Goal: Check status: Check status

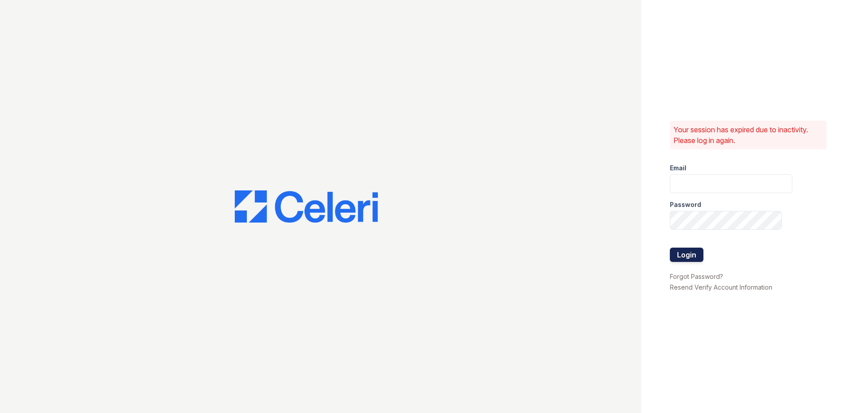
type input "XBecerra@trinity-pm.com"
click at [687, 260] on button "Login" at bounding box center [687, 255] width 34 height 14
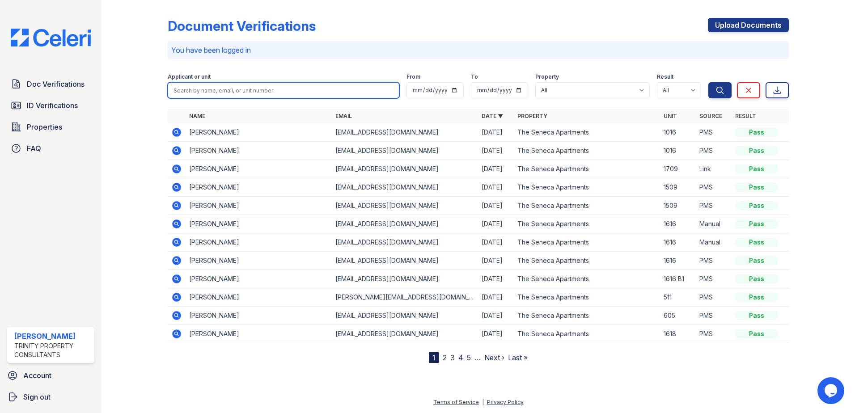
click at [197, 91] on input "search" at bounding box center [284, 90] width 232 height 16
type input "susan"
click at [708, 82] on button "Search" at bounding box center [719, 90] width 23 height 16
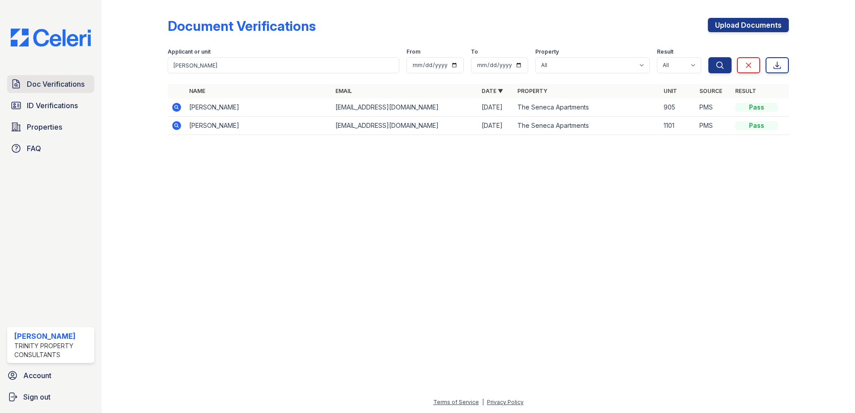
click at [38, 80] on span "Doc Verifications" at bounding box center [56, 84] width 58 height 11
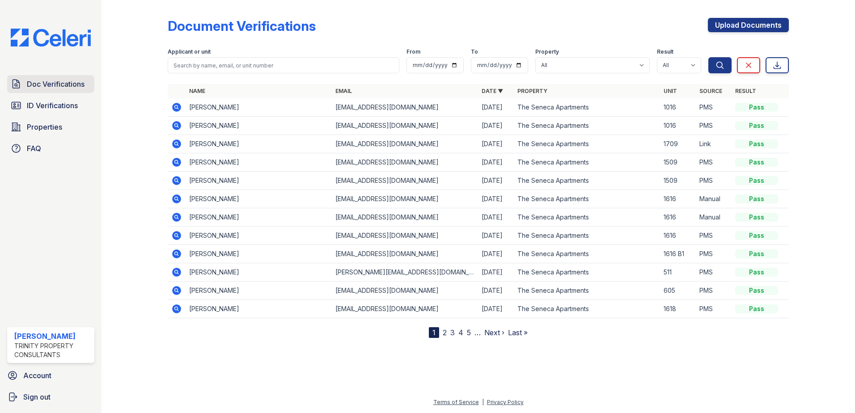
click at [84, 89] on span "Doc Verifications" at bounding box center [56, 84] width 58 height 11
click at [174, 105] on icon at bounding box center [176, 107] width 9 height 9
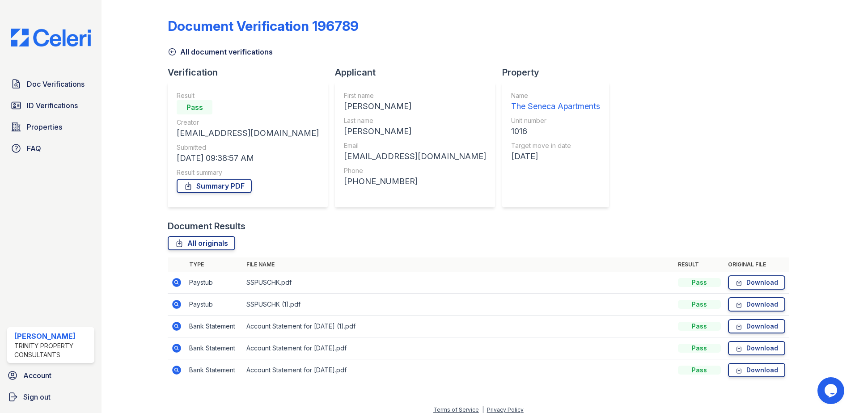
click at [176, 371] on icon at bounding box center [176, 369] width 2 height 2
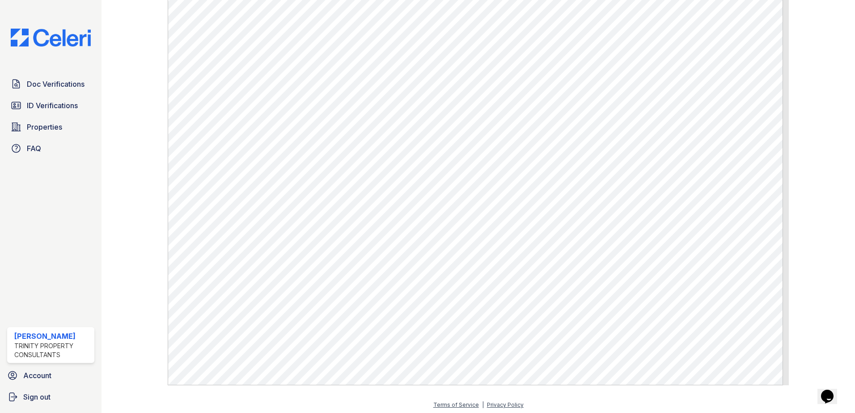
scroll to position [462, 0]
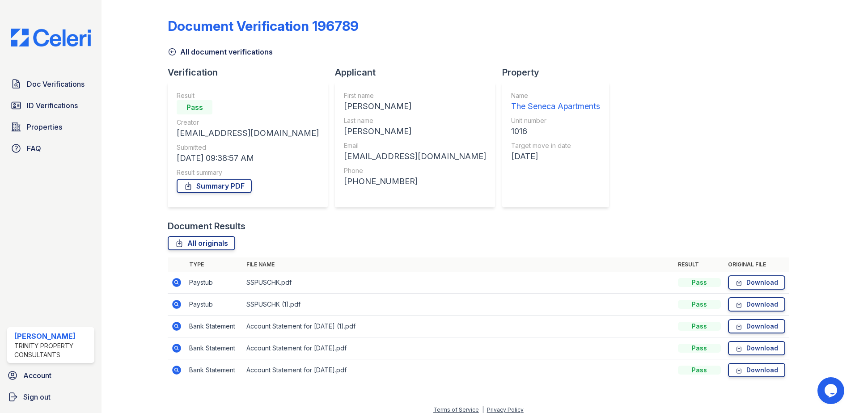
click at [177, 349] on icon at bounding box center [176, 348] width 9 height 9
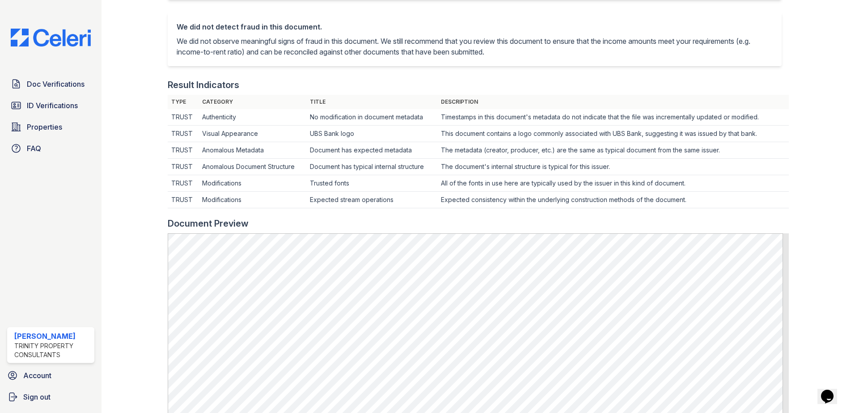
scroll to position [462, 0]
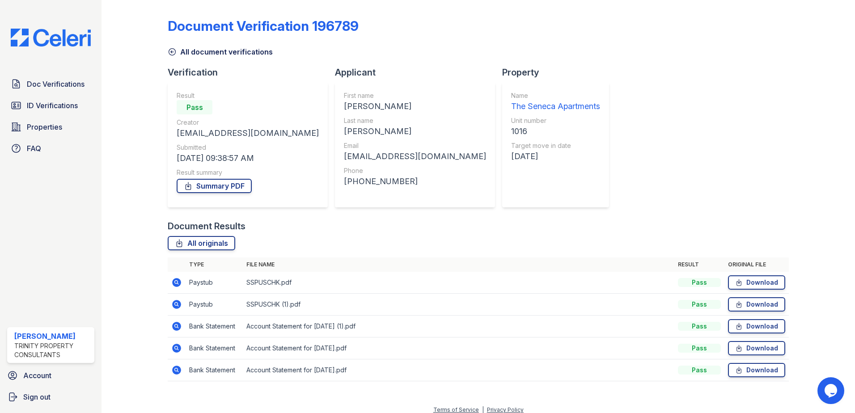
click at [180, 330] on icon at bounding box center [176, 326] width 11 height 11
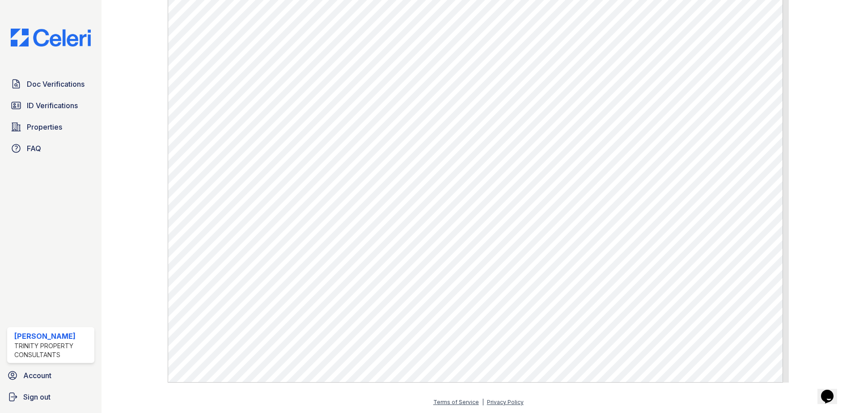
scroll to position [239, 0]
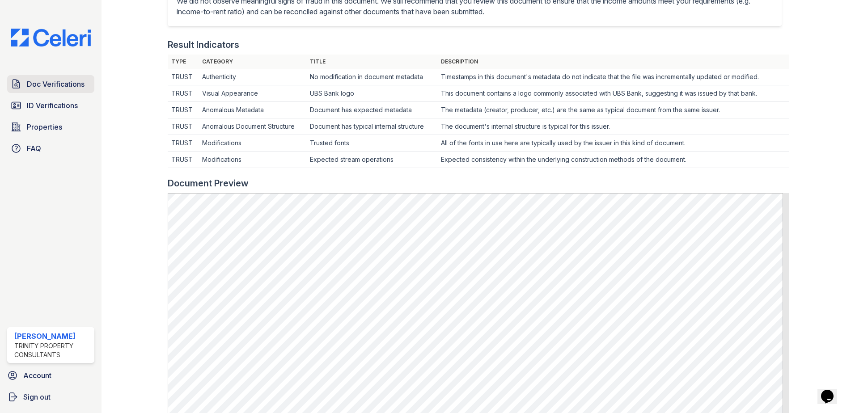
click at [72, 86] on span "Doc Verifications" at bounding box center [56, 84] width 58 height 11
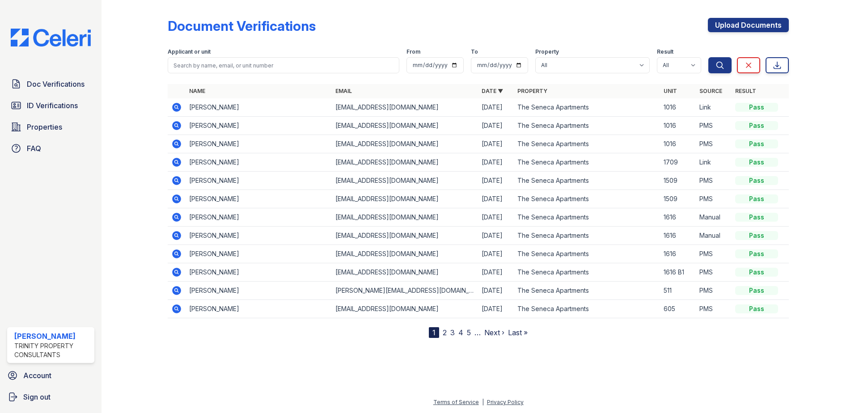
click at [174, 130] on icon at bounding box center [176, 125] width 11 height 11
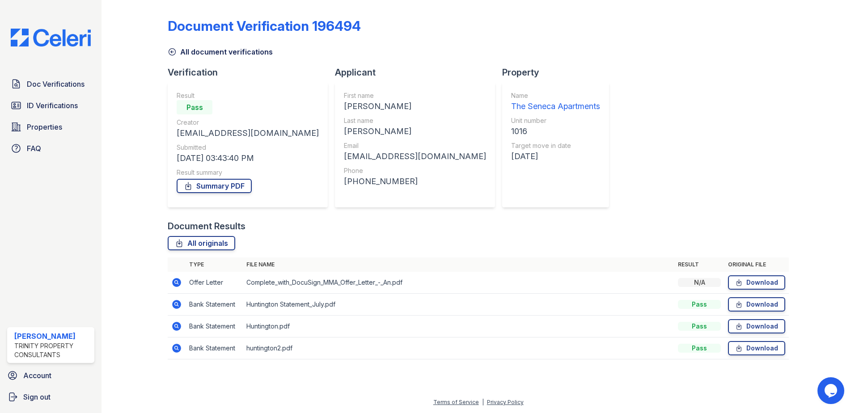
click at [178, 282] on icon at bounding box center [176, 282] width 11 height 11
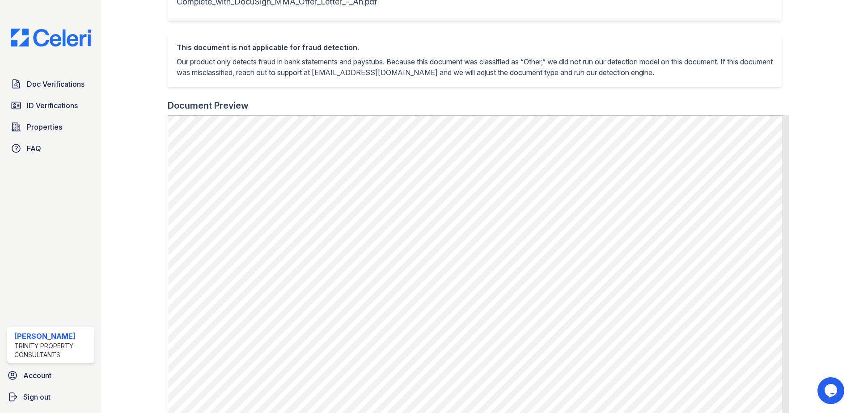
scroll to position [179, 0]
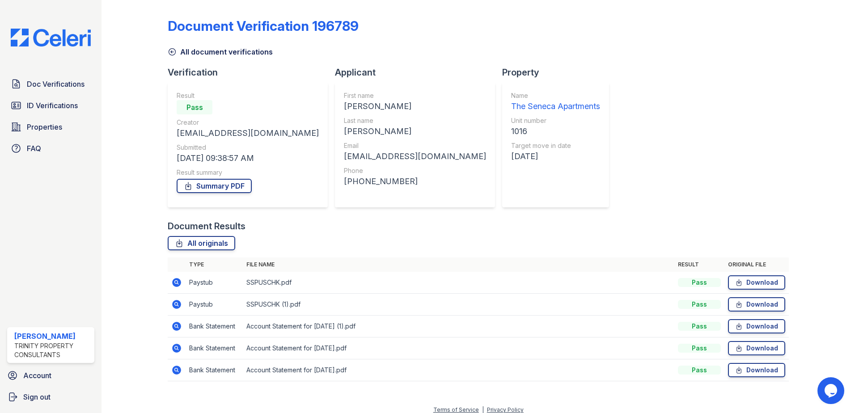
click at [176, 369] on icon at bounding box center [176, 369] width 2 height 2
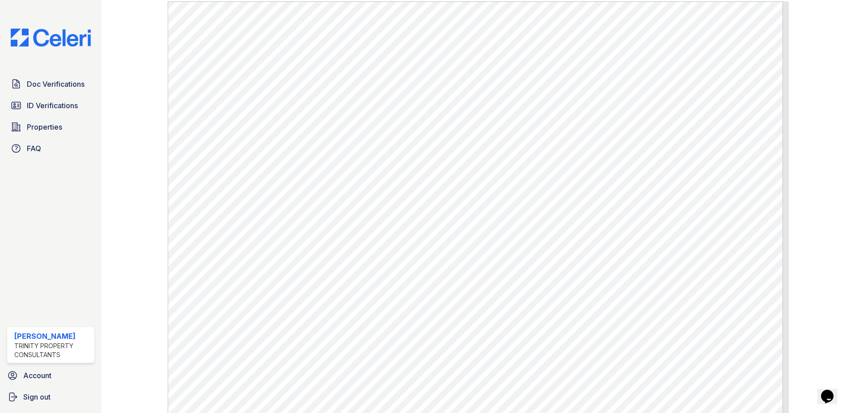
scroll to position [462, 0]
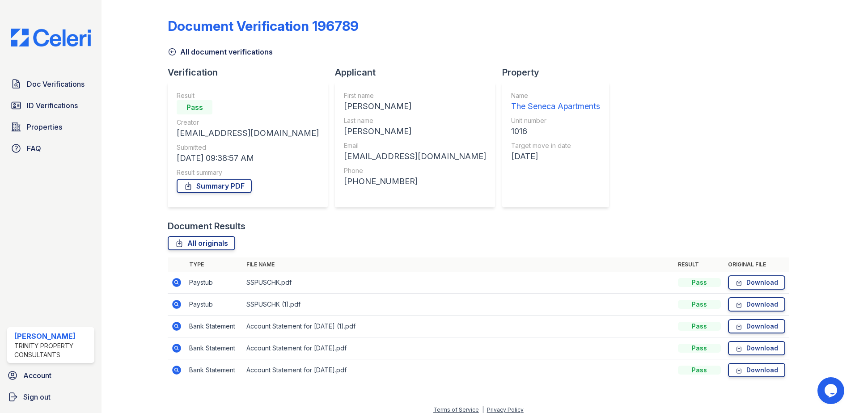
click at [175, 302] on icon at bounding box center [176, 304] width 9 height 9
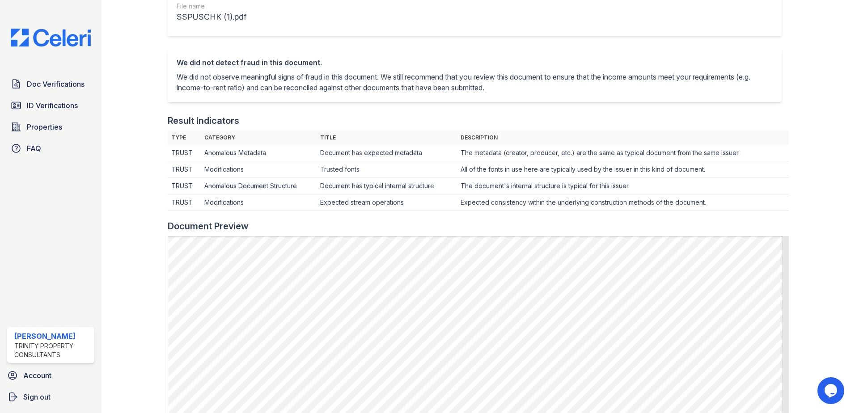
scroll to position [313, 0]
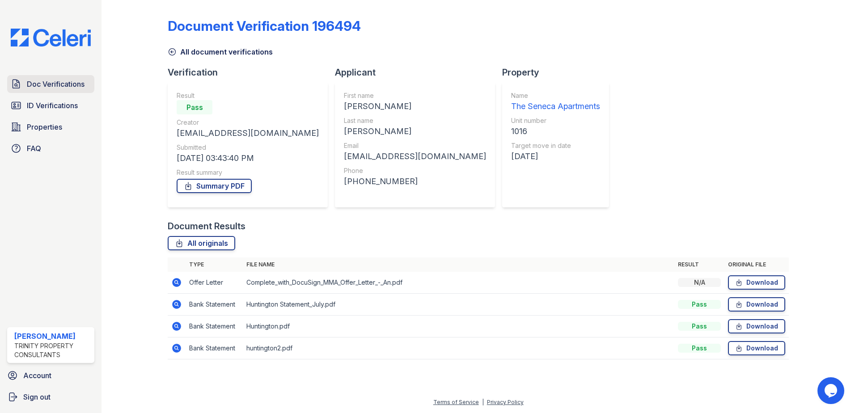
click at [55, 86] on span "Doc Verifications" at bounding box center [56, 84] width 58 height 11
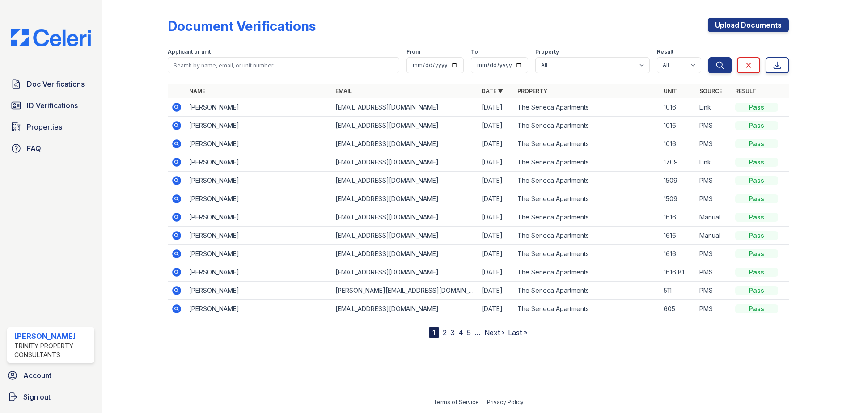
click at [174, 144] on icon at bounding box center [176, 143] width 9 height 9
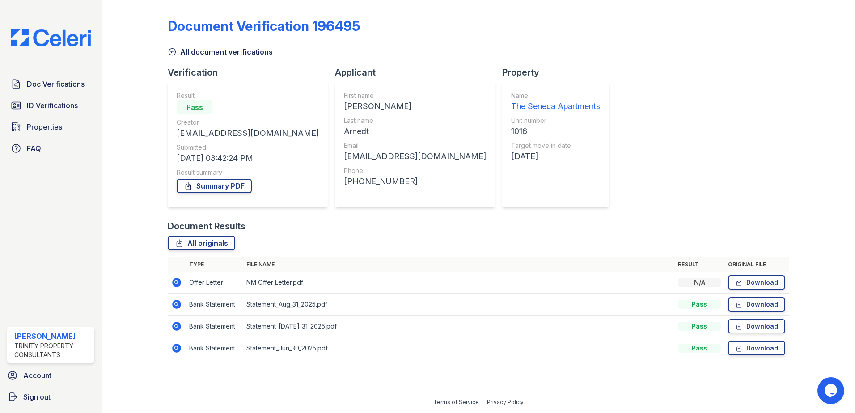
click at [174, 282] on icon at bounding box center [176, 282] width 11 height 11
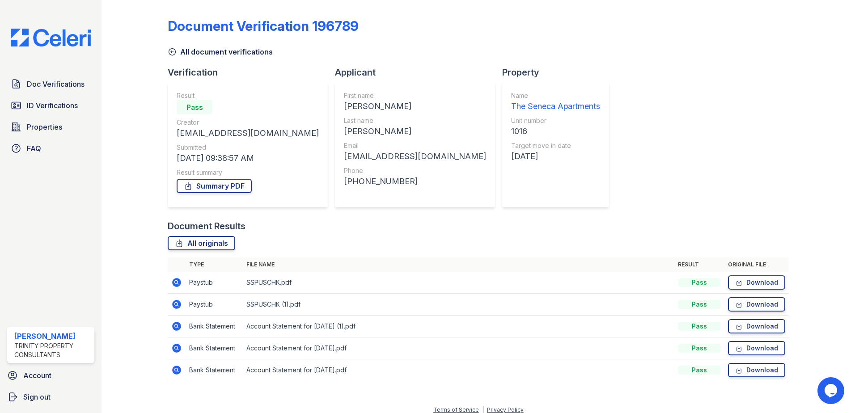
click at [177, 367] on icon at bounding box center [176, 370] width 9 height 9
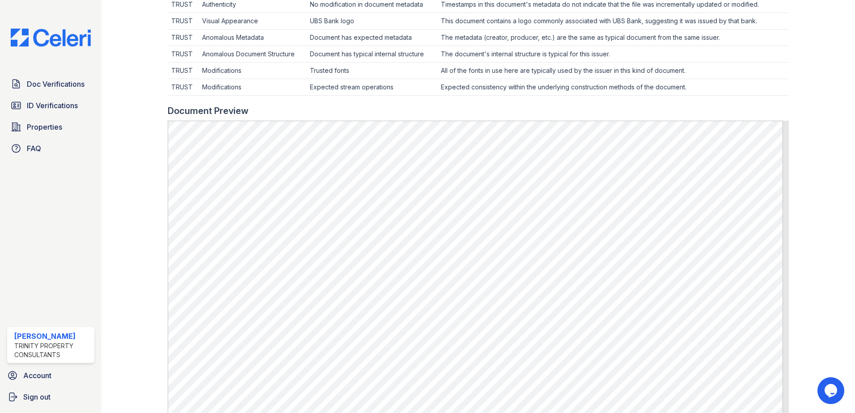
scroll to position [313, 0]
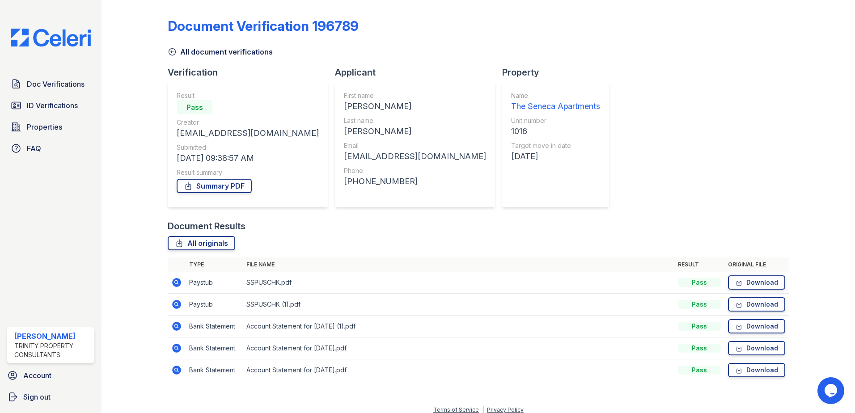
click at [174, 304] on icon at bounding box center [176, 304] width 11 height 11
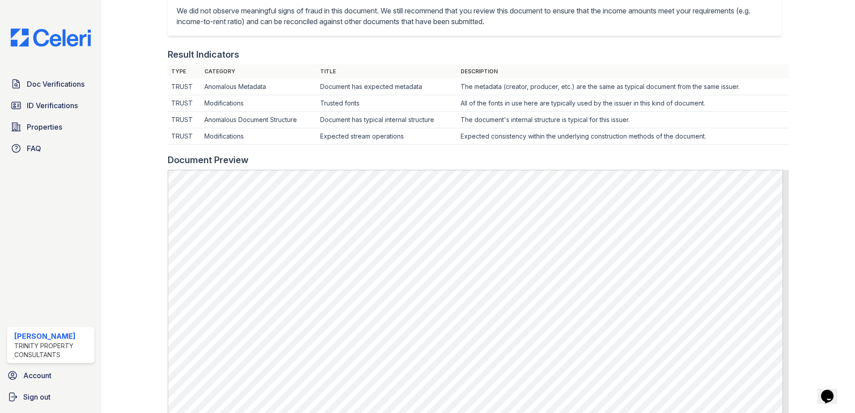
scroll to position [313, 0]
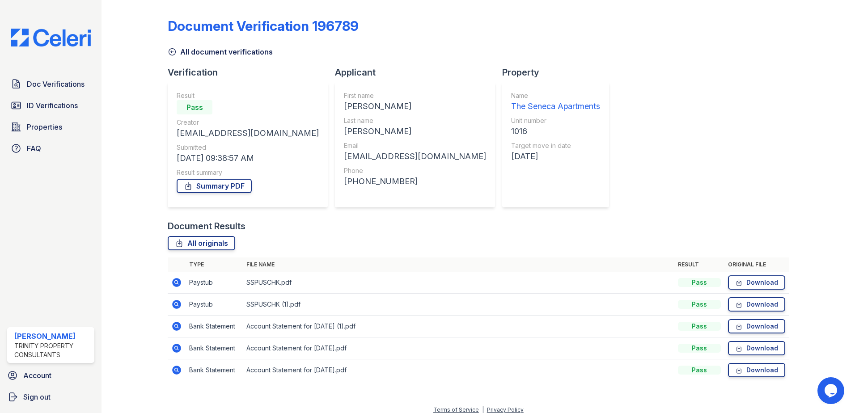
click at [175, 285] on icon at bounding box center [176, 282] width 9 height 9
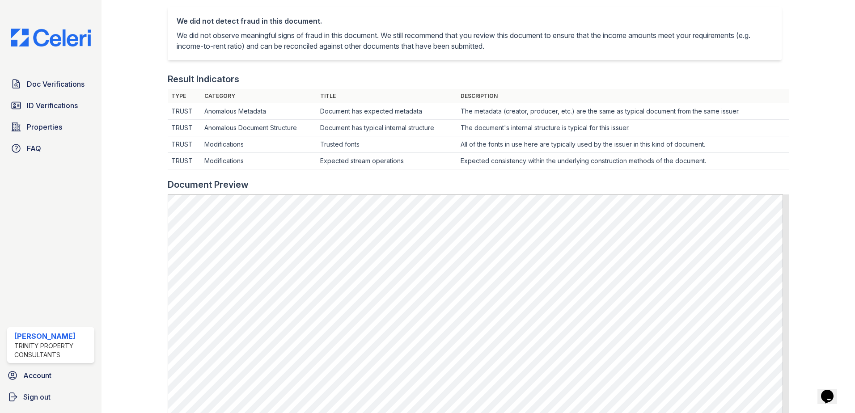
scroll to position [268, 0]
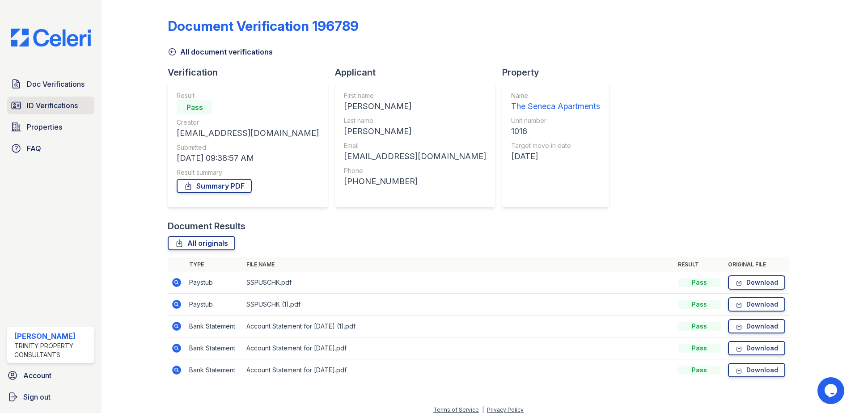
click at [55, 105] on span "ID Verifications" at bounding box center [52, 105] width 51 height 11
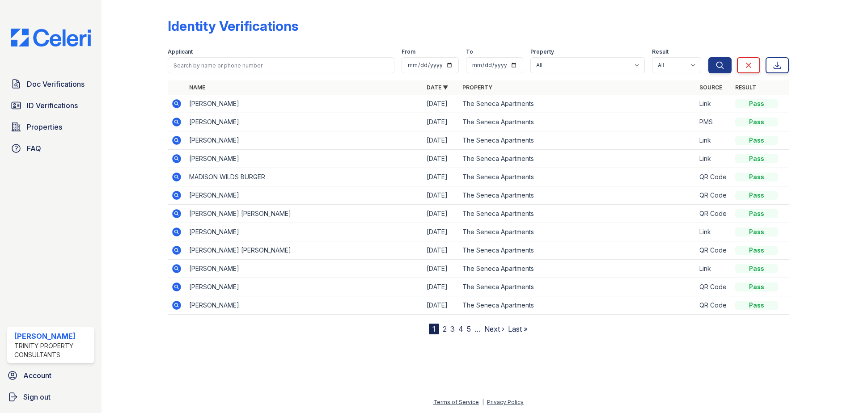
click at [445, 332] on link "2" at bounding box center [444, 328] width 4 height 9
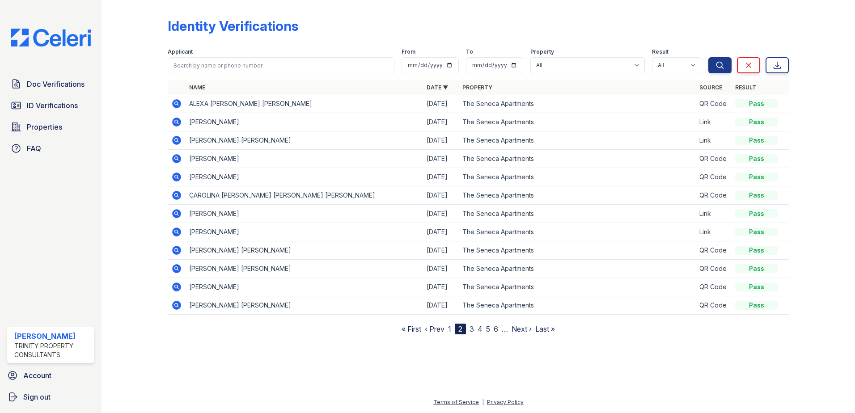
click at [177, 253] on icon at bounding box center [176, 250] width 9 height 9
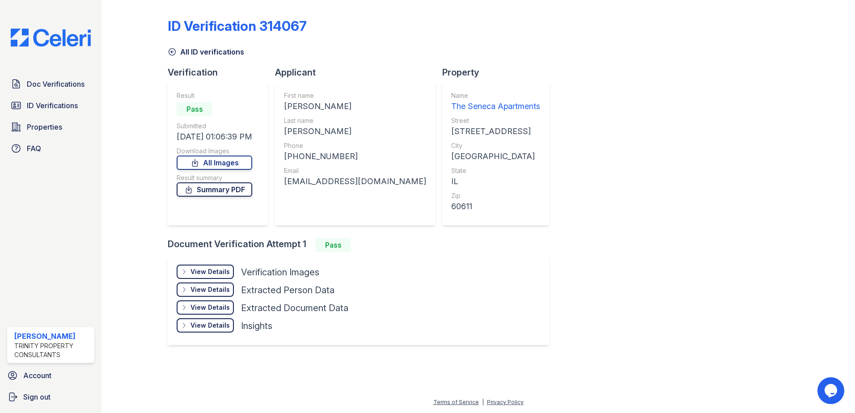
click at [199, 191] on link "Summary PDF" at bounding box center [215, 189] width 76 height 14
click at [200, 269] on div "View Details" at bounding box center [209, 271] width 39 height 9
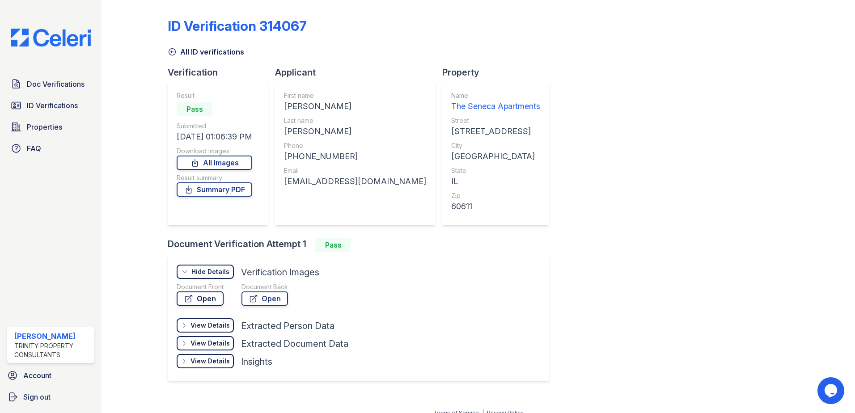
click at [208, 303] on link "Open" at bounding box center [200, 298] width 47 height 14
click at [277, 294] on link "Open" at bounding box center [264, 298] width 46 height 14
click at [50, 89] on span "Doc Verifications" at bounding box center [56, 84] width 58 height 11
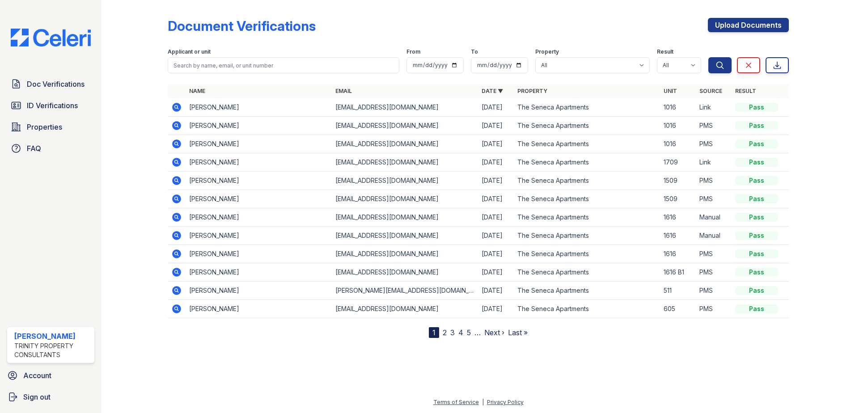
click at [177, 201] on icon at bounding box center [176, 198] width 9 height 9
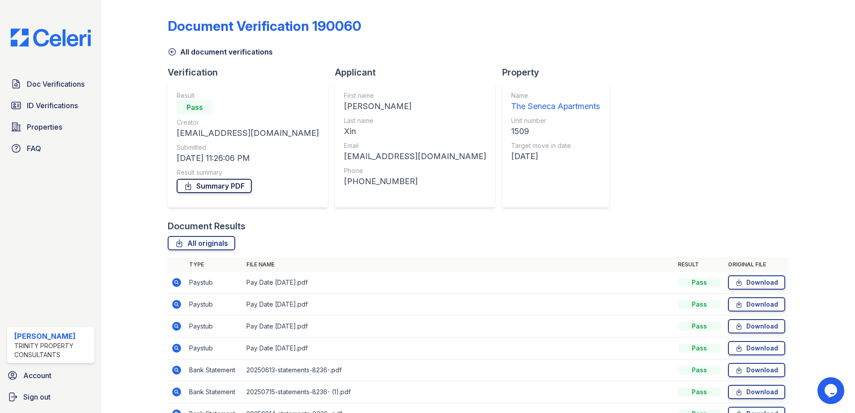
click at [204, 188] on link "Summary PDF" at bounding box center [214, 186] width 75 height 14
